Goal: Information Seeking & Learning: Learn about a topic

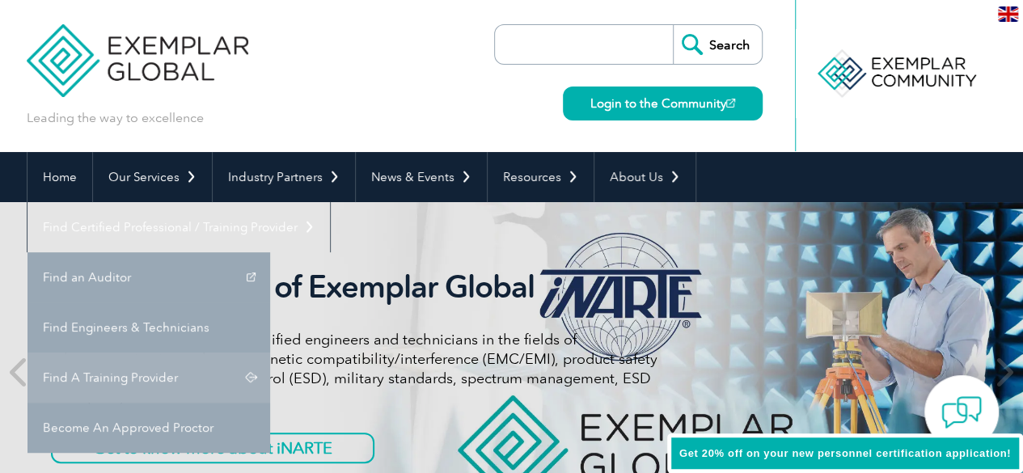
click at [270, 352] on link "Find A Training Provider" at bounding box center [148, 377] width 242 height 50
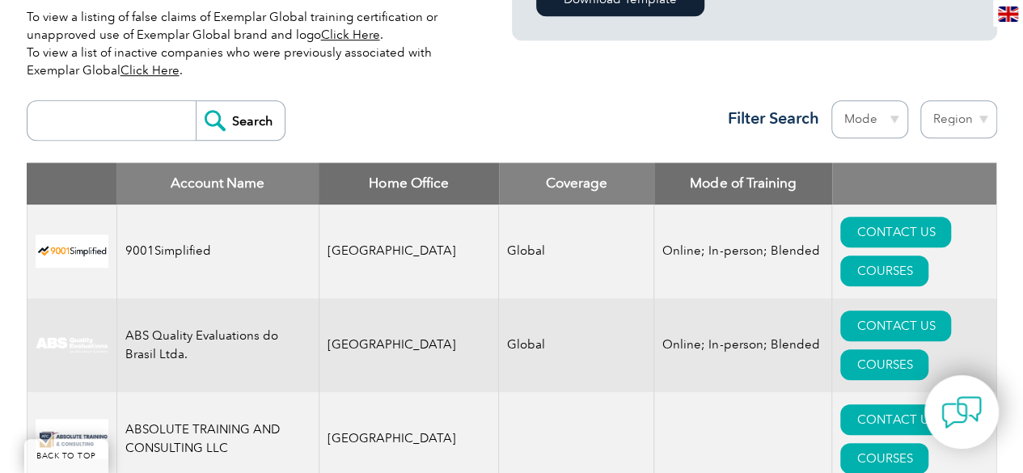
scroll to position [550, 0]
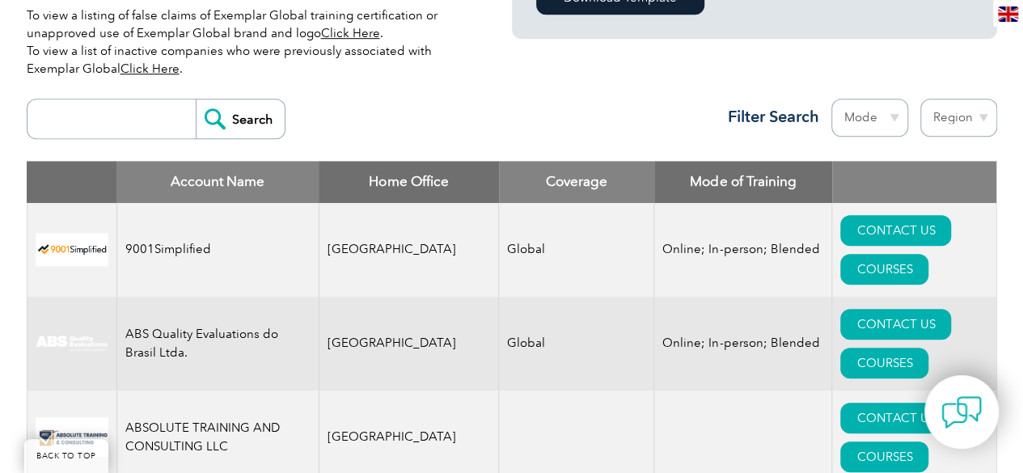
click at [81, 119] on input "search" at bounding box center [116, 118] width 160 height 39
type input "Multi Certifications"
click at [196, 99] on input "Search" at bounding box center [240, 118] width 89 height 39
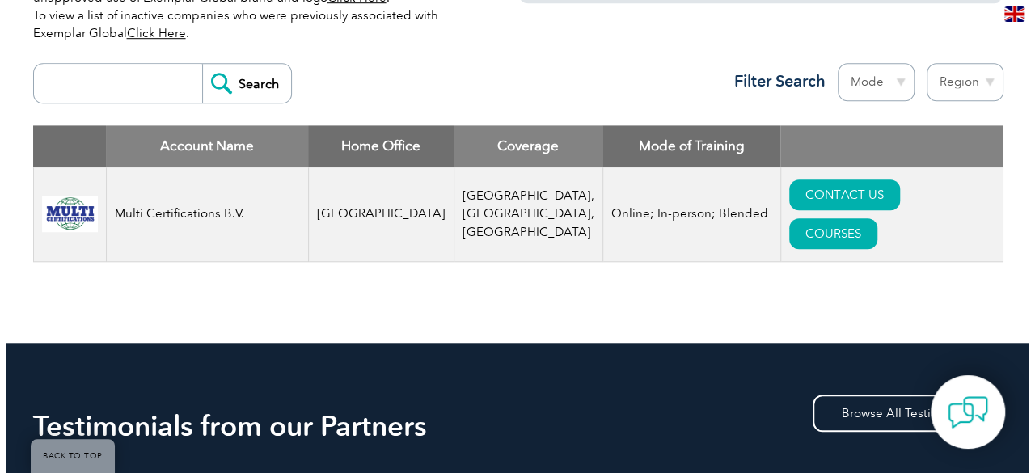
scroll to position [647, 0]
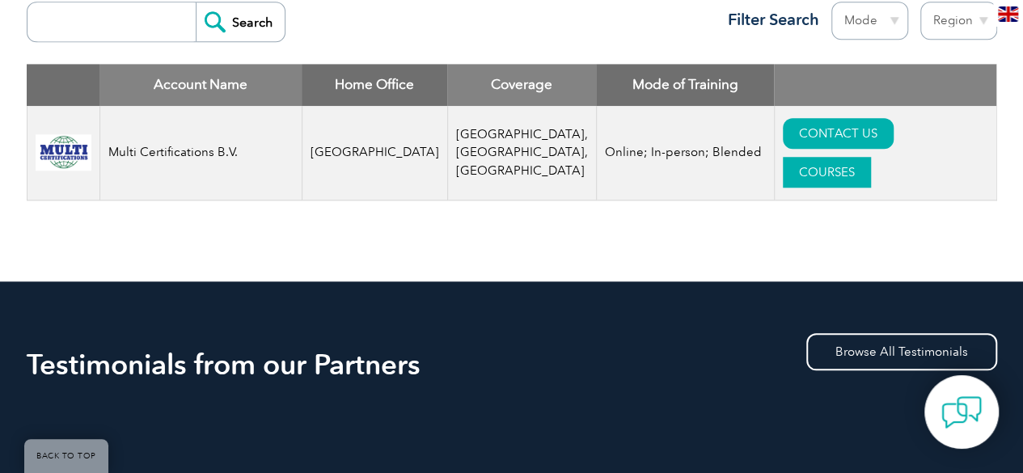
click at [871, 157] on link "COURSES" at bounding box center [826, 172] width 88 height 31
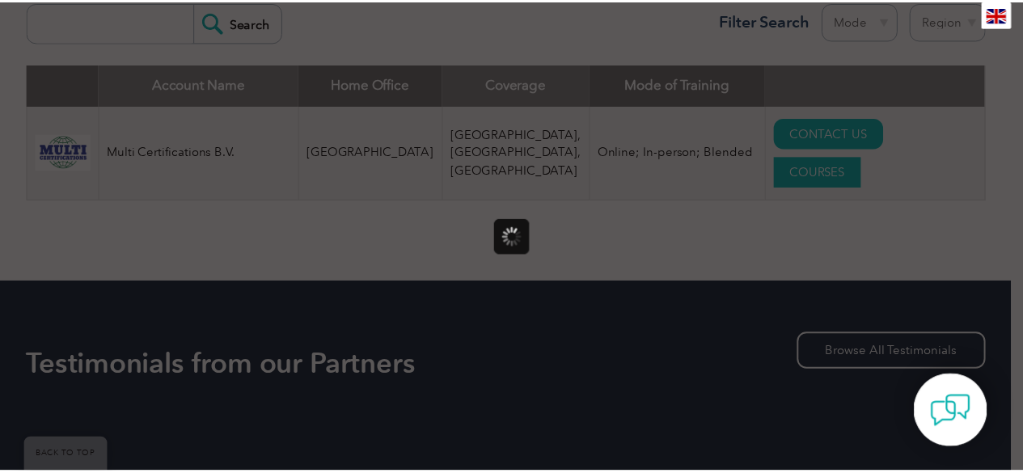
scroll to position [0, 0]
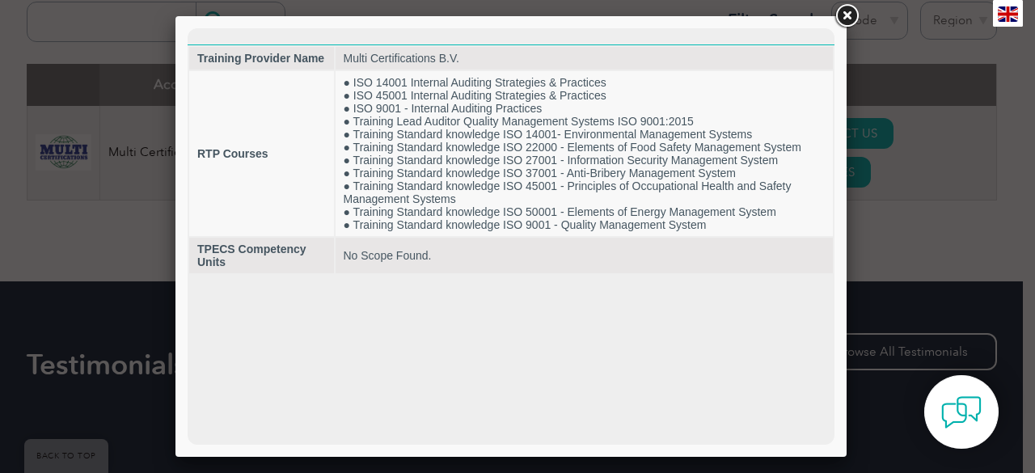
click at [846, 15] on link at bounding box center [846, 16] width 29 height 29
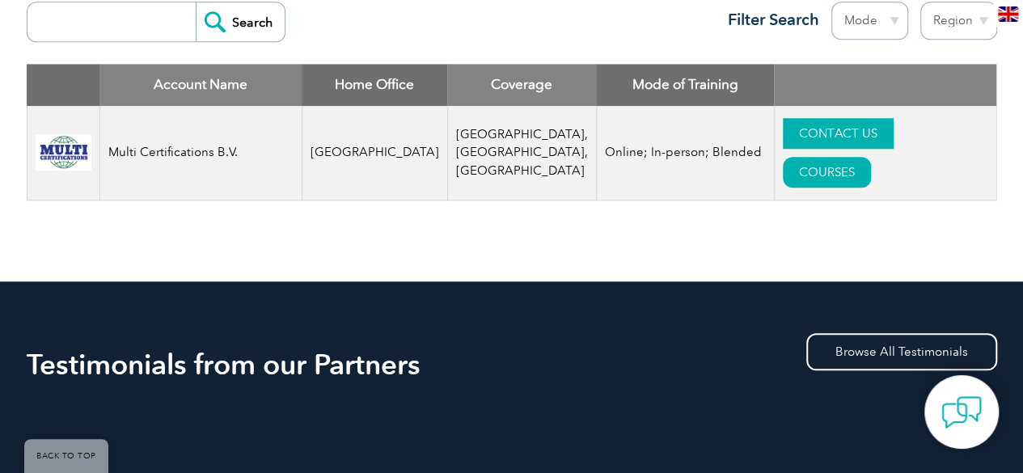
click at [787, 148] on link "CONTACT US" at bounding box center [837, 133] width 111 height 31
click at [782, 139] on link "CONTACT US" at bounding box center [837, 133] width 111 height 31
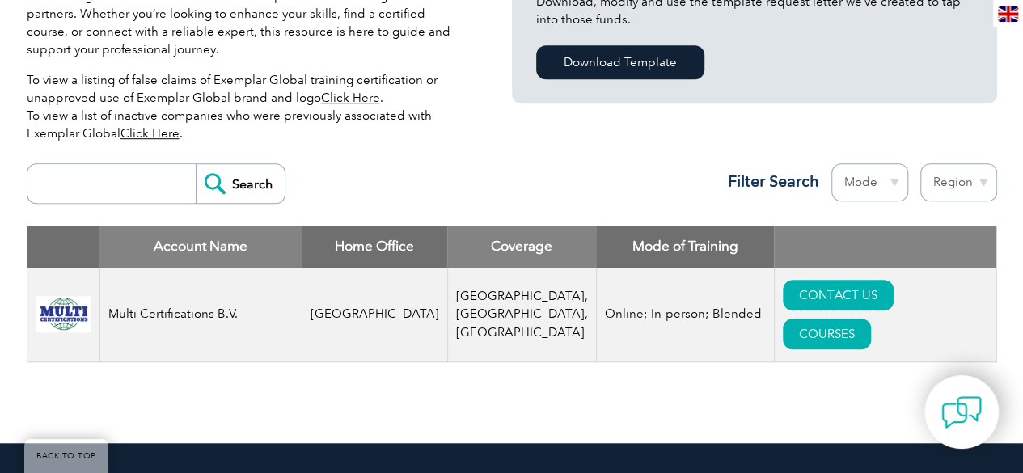
scroll to position [540, 0]
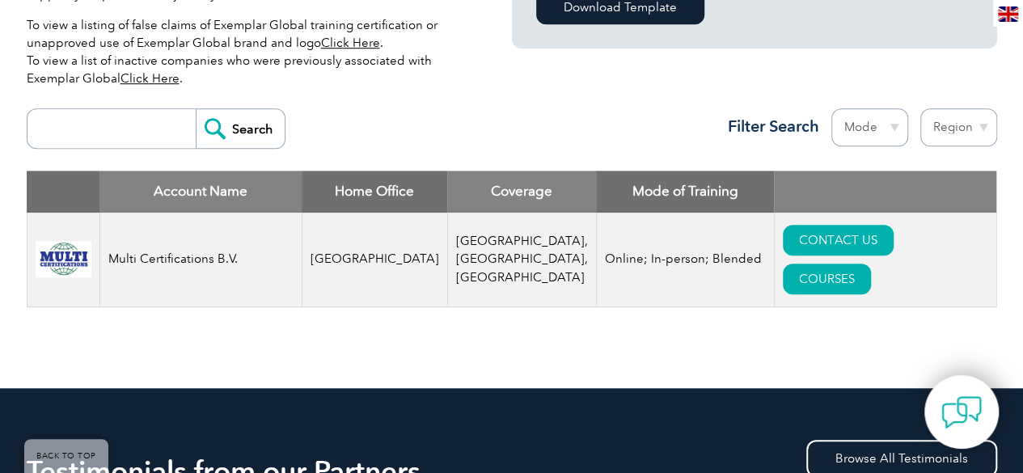
click at [131, 135] on input "search" at bounding box center [116, 128] width 160 height 39
type input "IFC Global"
click at [196, 109] on input "Search" at bounding box center [240, 128] width 89 height 39
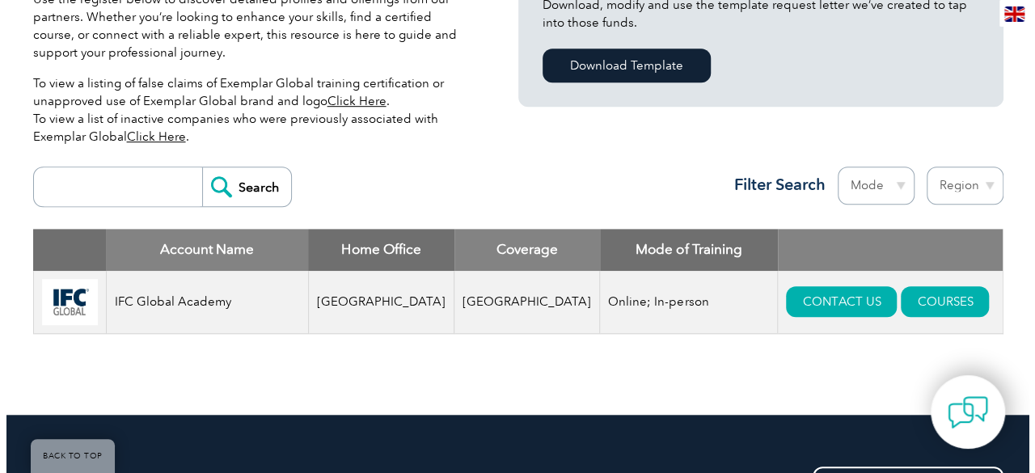
scroll to position [570, 0]
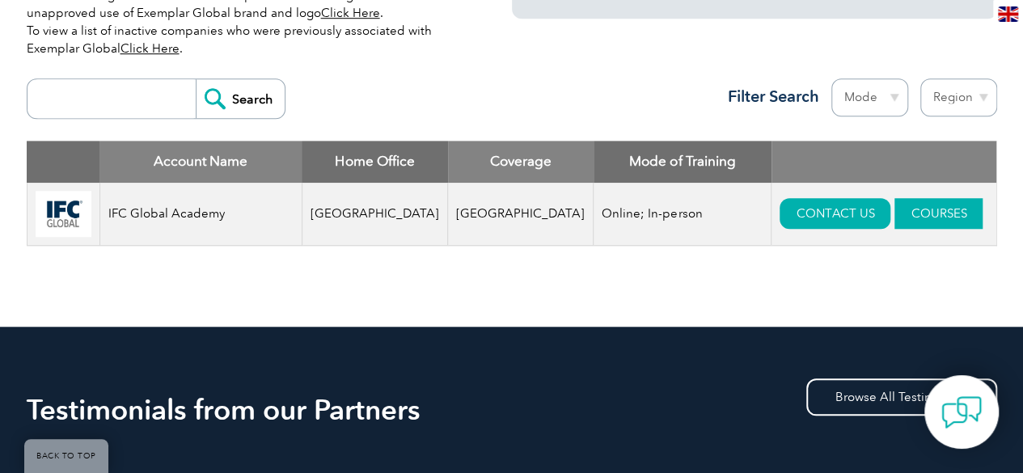
click at [905, 211] on link "COURSES" at bounding box center [938, 213] width 88 height 31
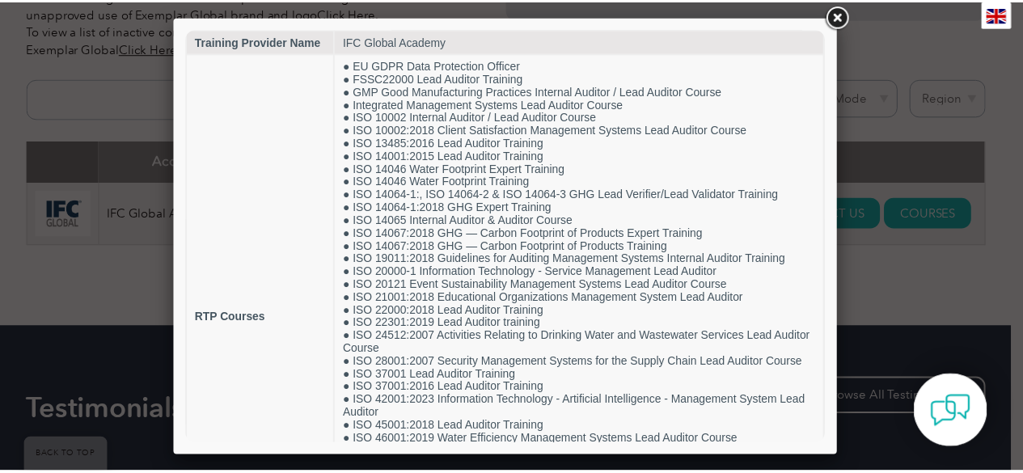
scroll to position [0, 0]
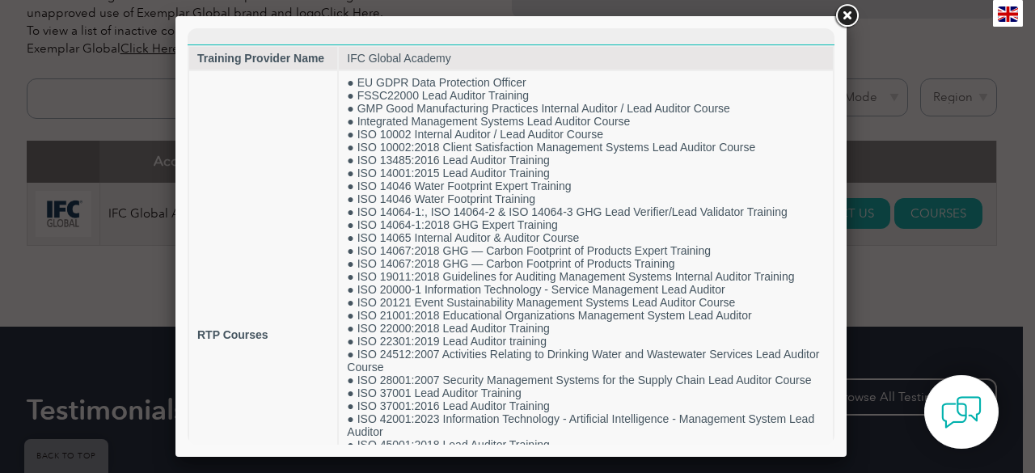
click at [850, 20] on link at bounding box center [846, 16] width 29 height 29
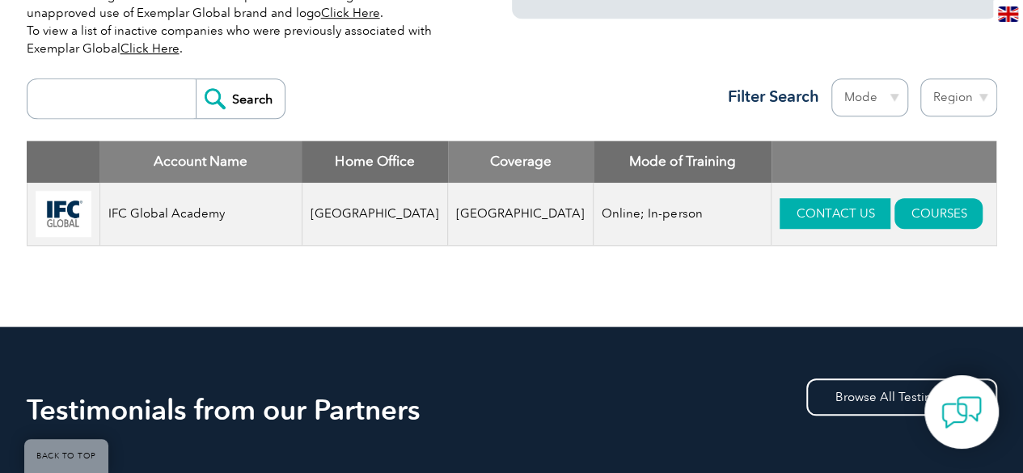
click at [802, 199] on link "CONTACT US" at bounding box center [834, 213] width 111 height 31
click at [98, 115] on input "search" at bounding box center [116, 98] width 160 height 39
type input "Multi Certifications"
click at [196, 79] on input "Search" at bounding box center [240, 98] width 89 height 39
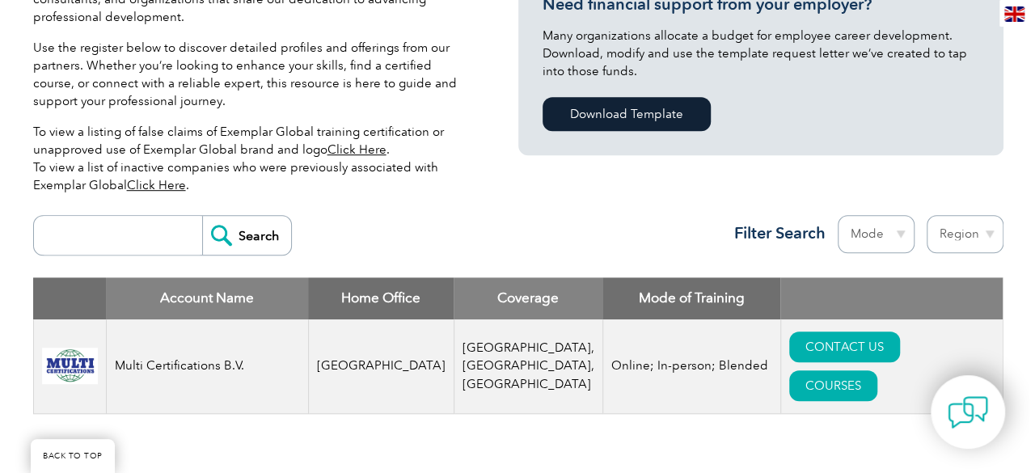
scroll to position [501, 0]
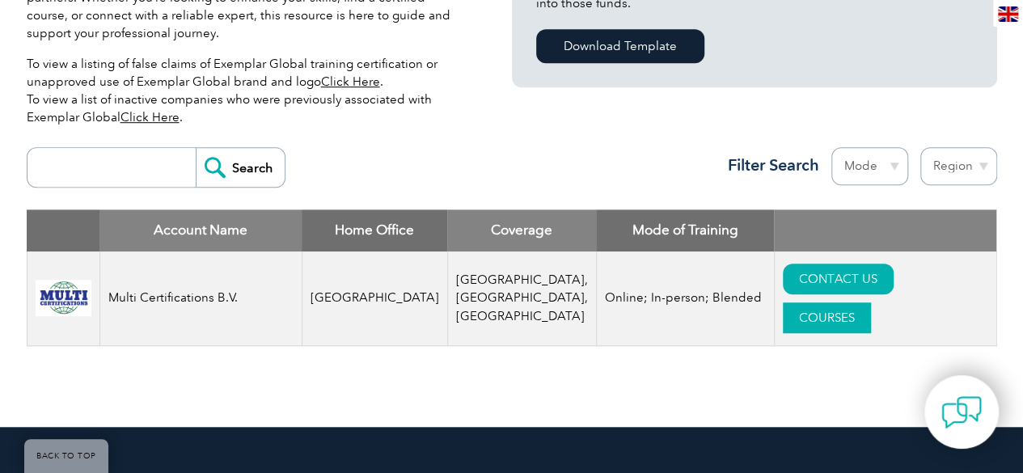
click at [871, 302] on link "COURSES" at bounding box center [826, 317] width 88 height 31
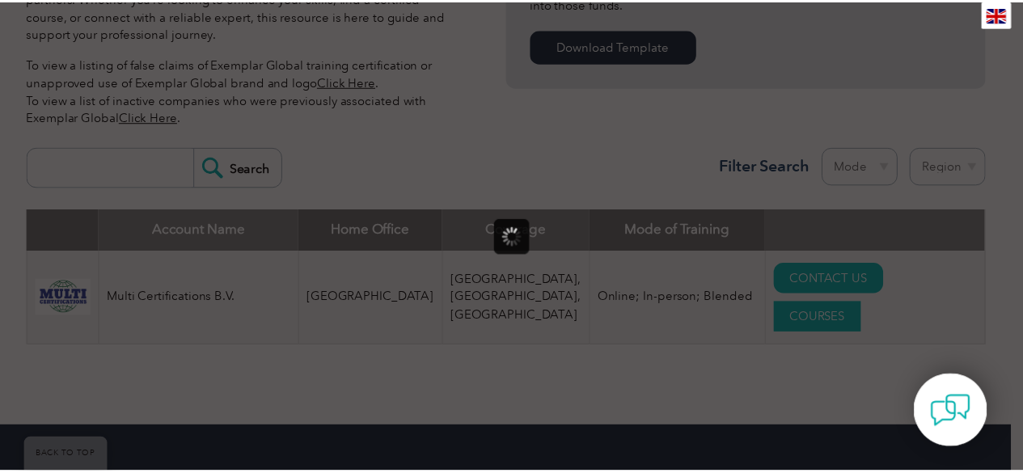
scroll to position [0, 0]
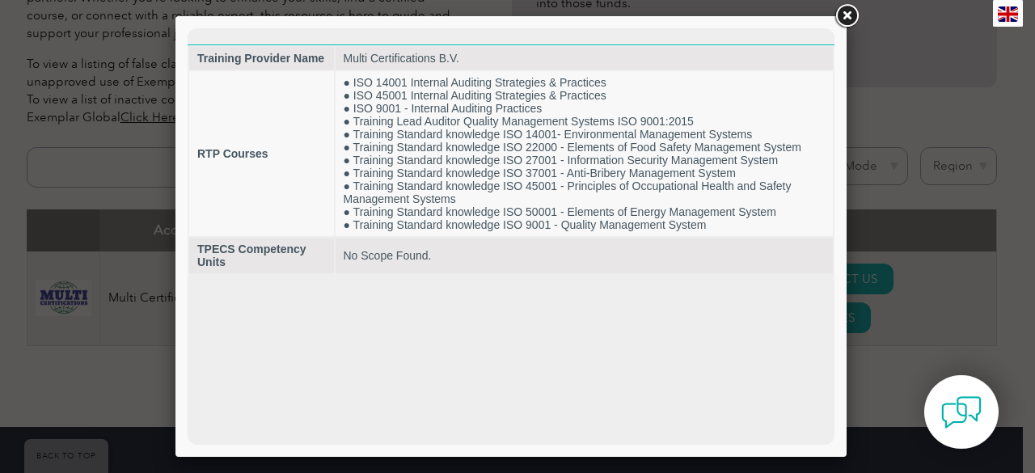
click at [852, 17] on link at bounding box center [846, 16] width 29 height 29
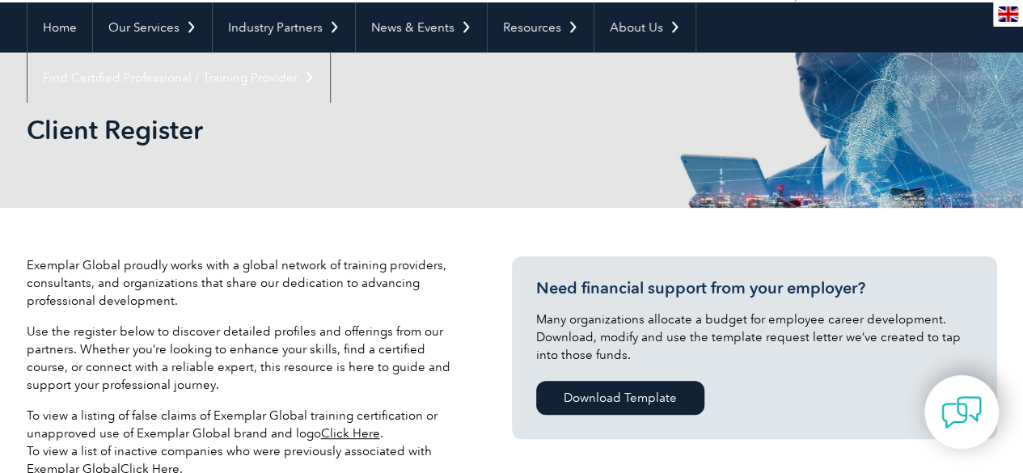
scroll to position [152, 0]
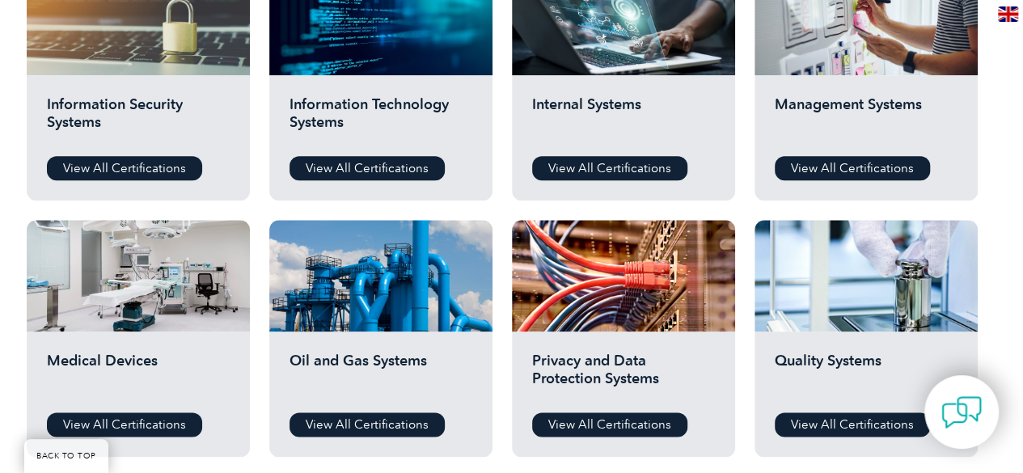
scroll to position [938, 0]
